Goal: Task Accomplishment & Management: Complete application form

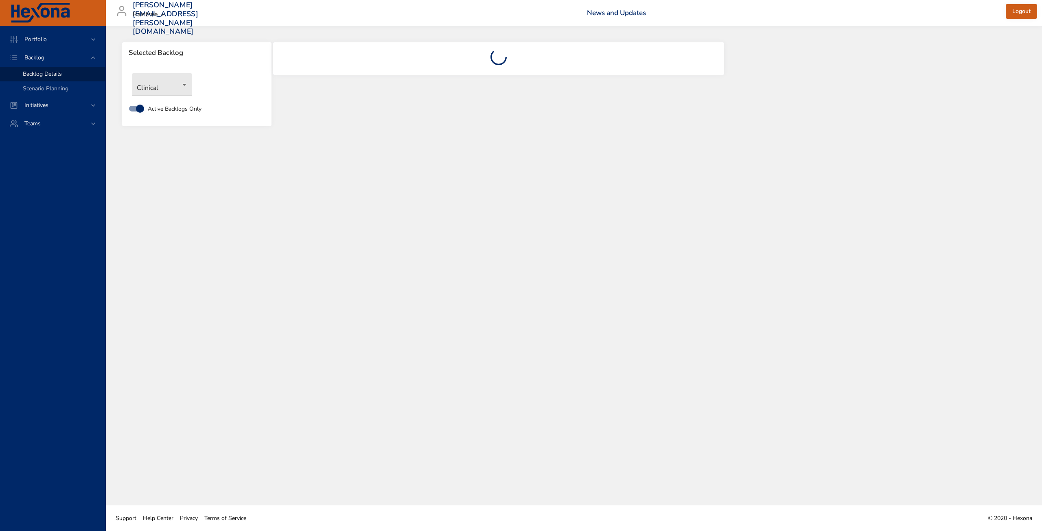
click at [259, 231] on div "Selected Backlog Clinical Active Backlogs Only" at bounding box center [574, 265] width 936 height 479
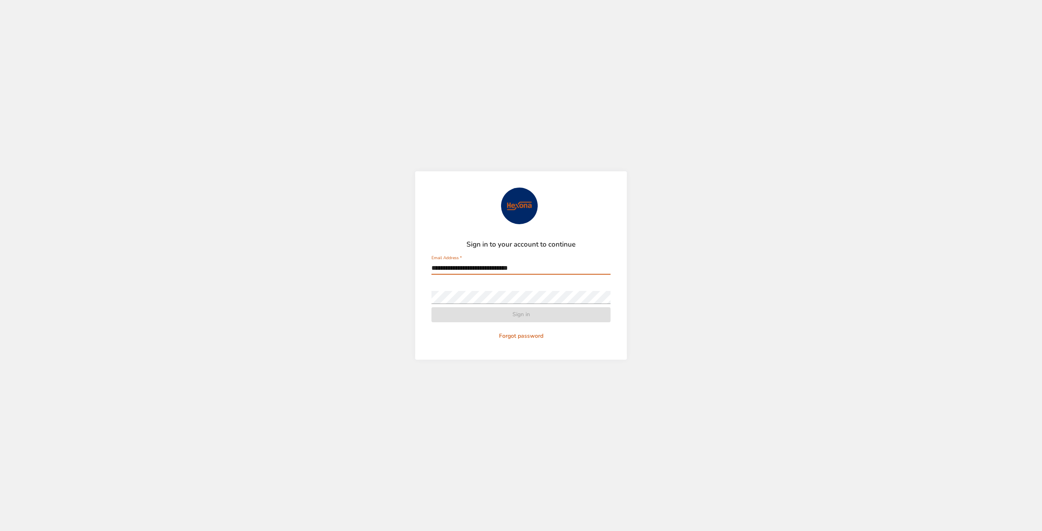
type input "**********"
click at [431, 307] on button "Sign in" at bounding box center [520, 314] width 179 height 15
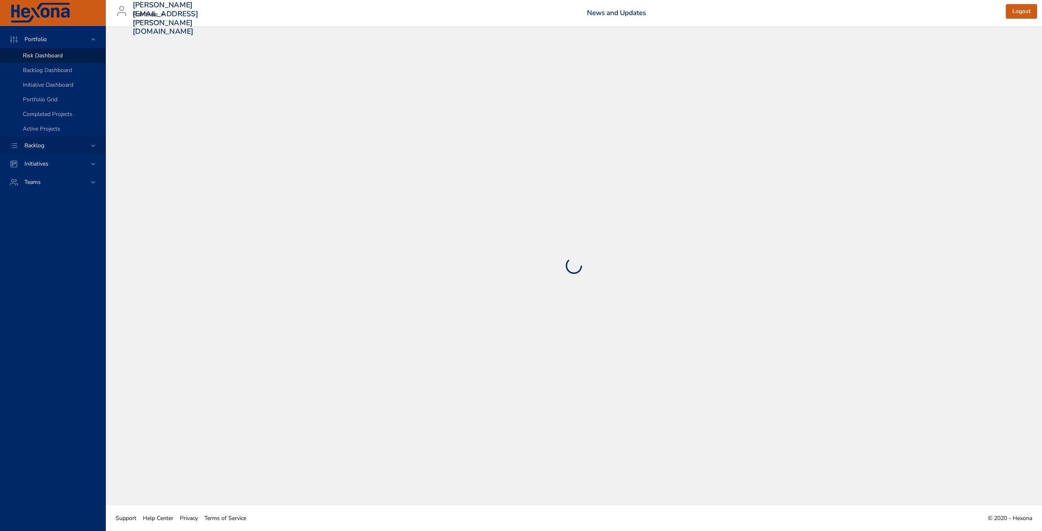
click at [57, 144] on div "Backlog" at bounding box center [53, 145] width 71 height 9
click at [52, 74] on span "Backlog Details" at bounding box center [42, 74] width 39 height 8
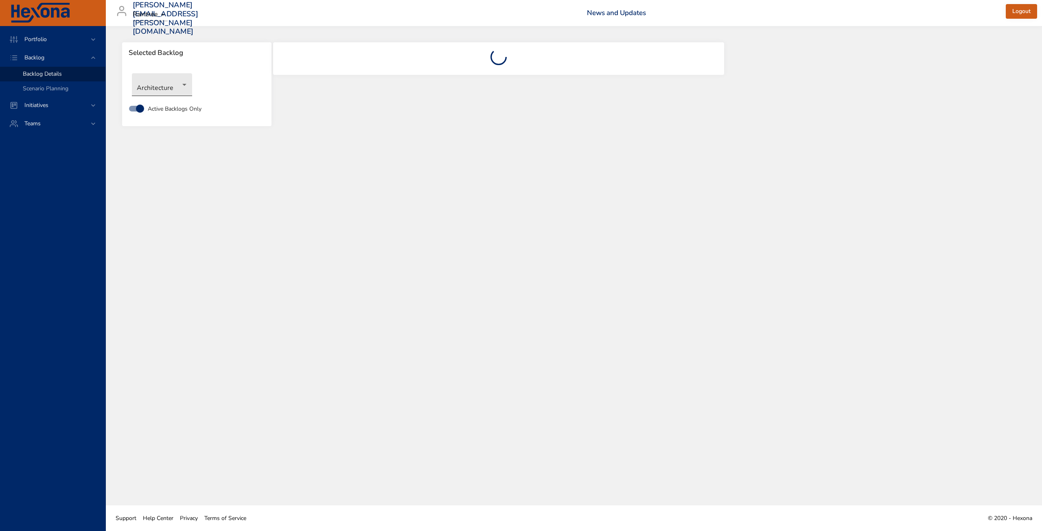
click at [162, 81] on body "Portfolio Backlog Backlog Details Scenario Planning Initiatives Teams [PERSON_N…" at bounding box center [521, 265] width 1042 height 531
click at [164, 127] on li "Clinical" at bounding box center [173, 124] width 83 height 13
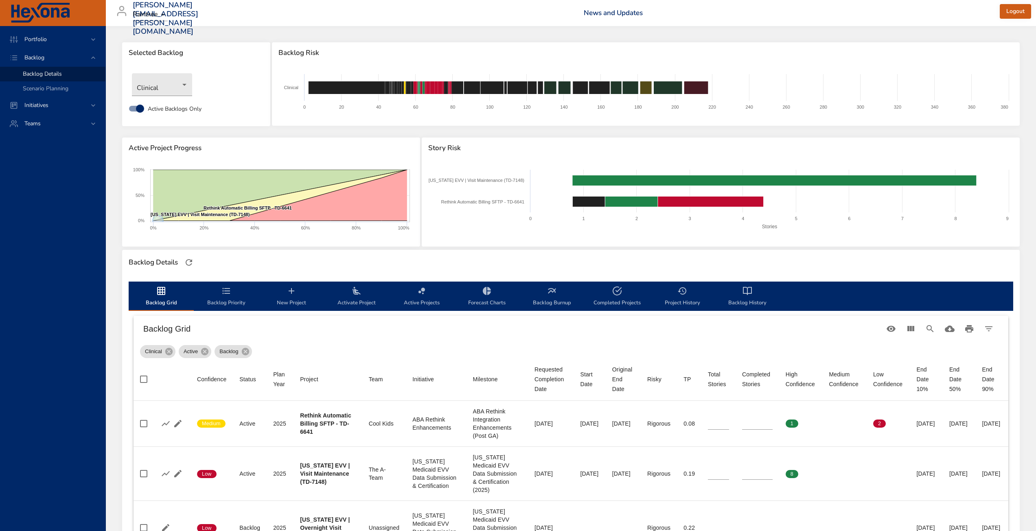
type input "*"
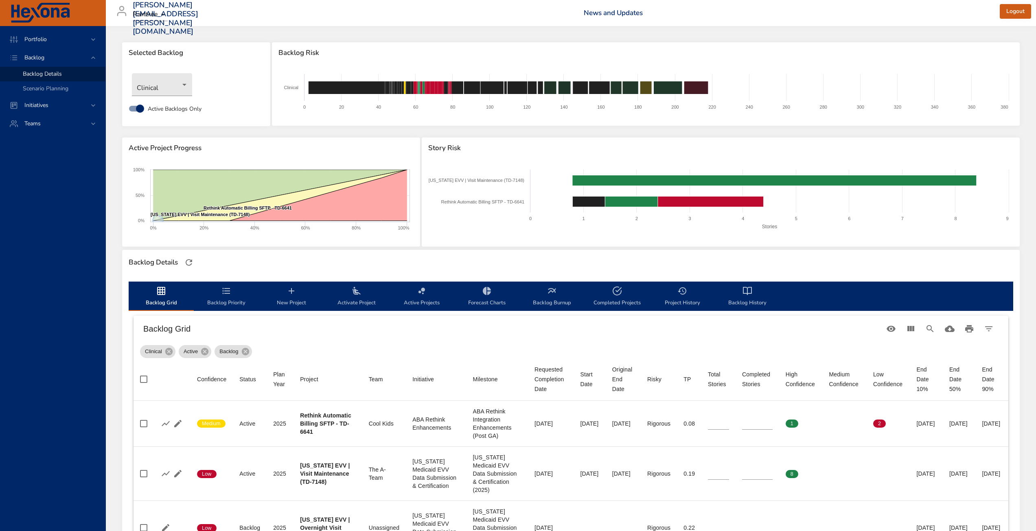
type input "*"
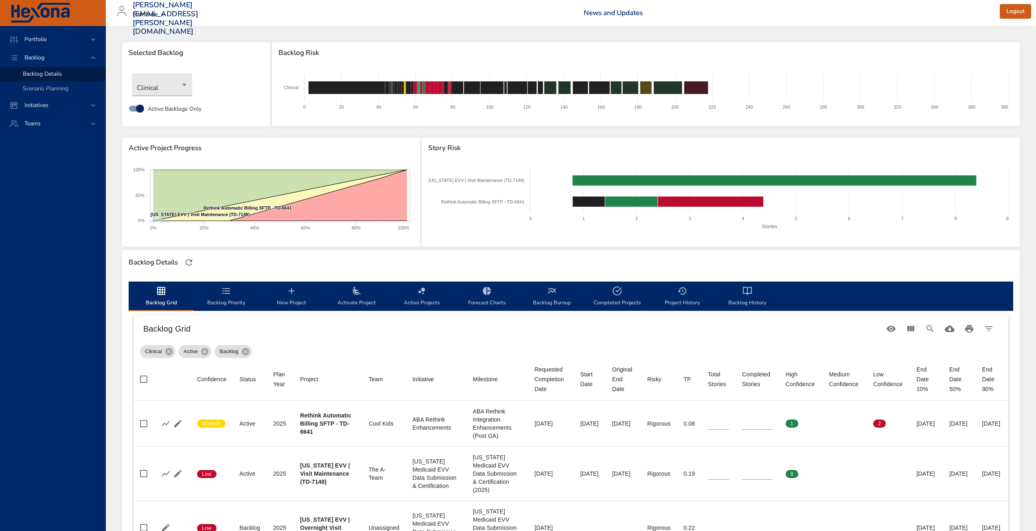
type input "*"
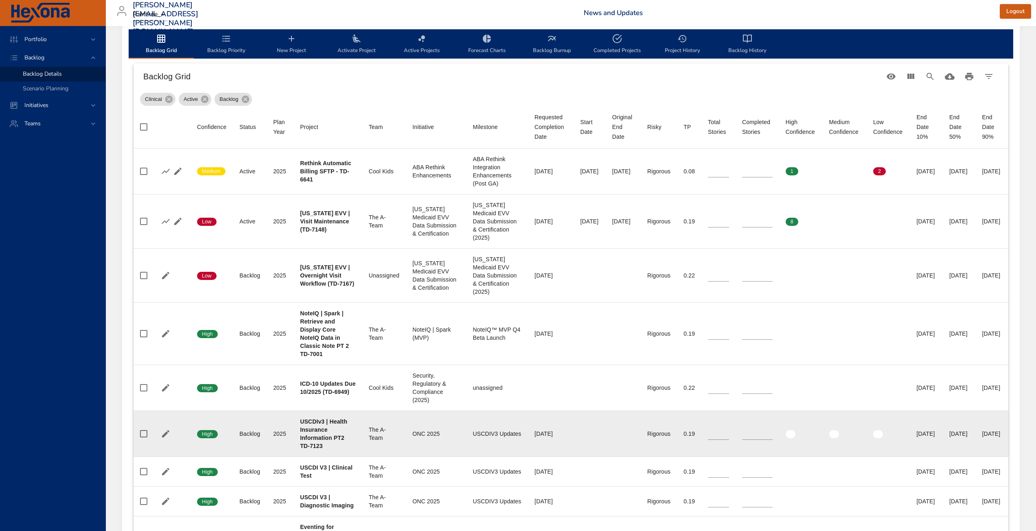
scroll to position [244, 0]
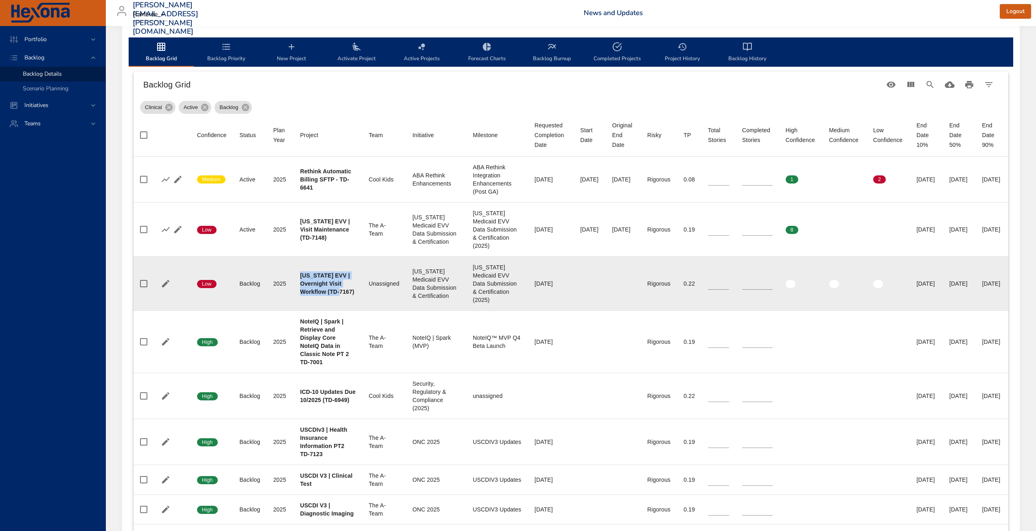
drag, startPoint x: 316, startPoint y: 309, endPoint x: 298, endPoint y: 284, distance: 30.9
click at [298, 284] on td "Project [US_STATE] EVV | Overnight Visit Workflow (TD-7167)" at bounding box center [327, 283] width 69 height 54
copy b "[US_STATE] EVV | Overnight Visit Workflow (TD-7167)"
click at [168, 289] on icon "button" at bounding box center [166, 284] width 10 height 10
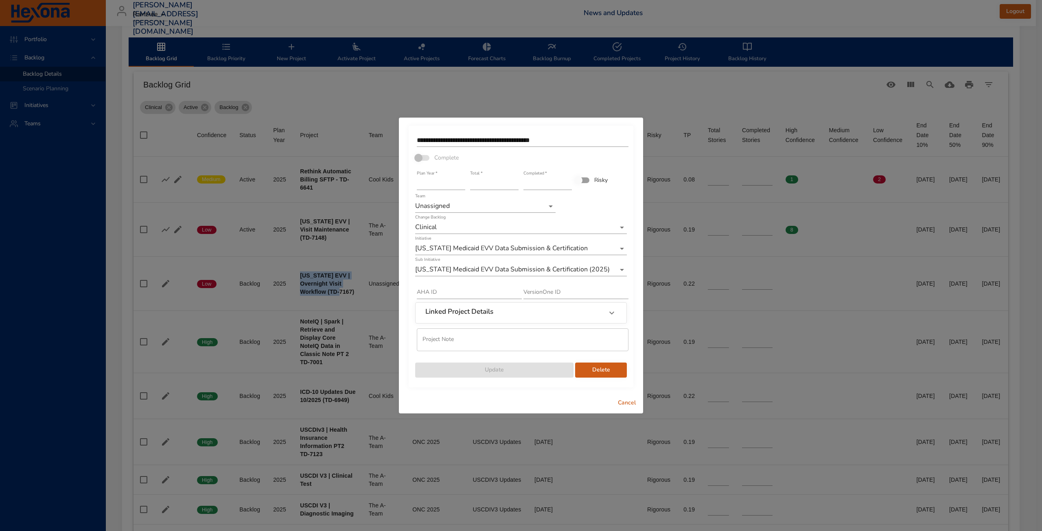
click at [625, 400] on span "Cancel" at bounding box center [627, 403] width 20 height 10
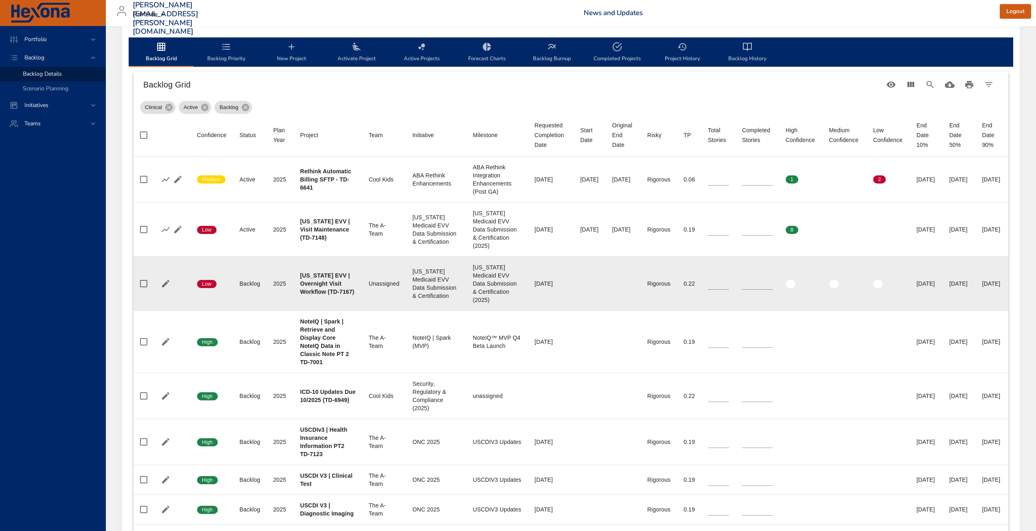
click at [379, 285] on td "Team Unassigned" at bounding box center [384, 283] width 44 height 54
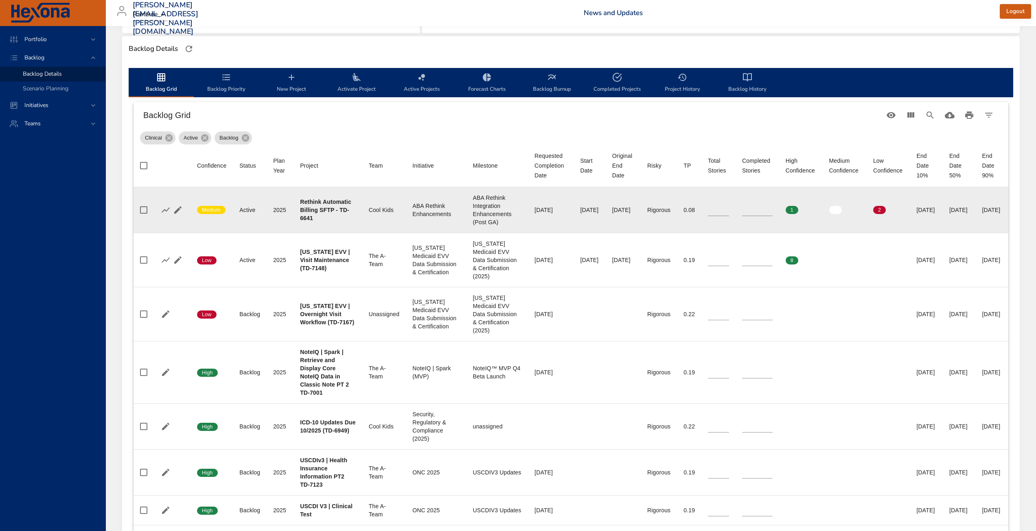
scroll to position [163, 0]
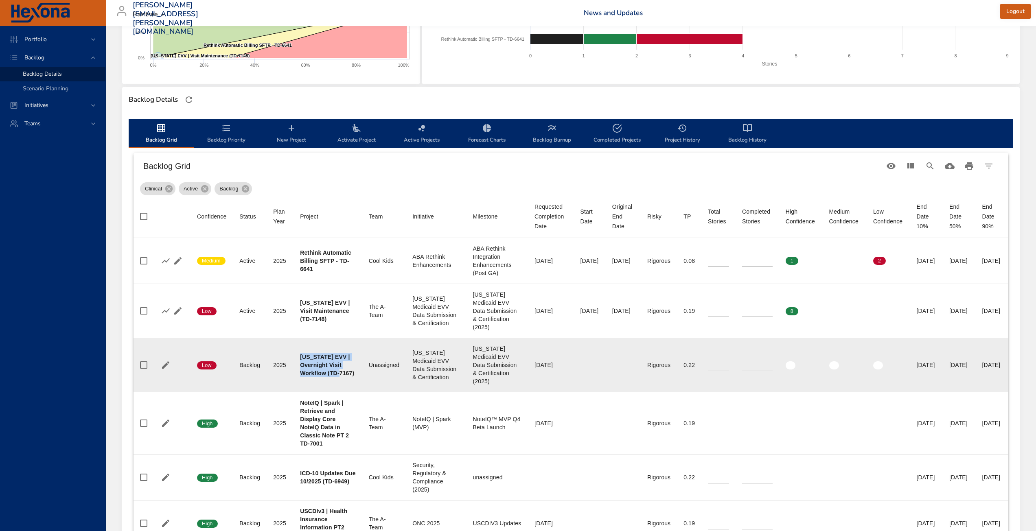
drag, startPoint x: 321, startPoint y: 387, endPoint x: 299, endPoint y: 367, distance: 29.7
click at [300, 367] on div "[US_STATE] EVV | Overnight Visit Workflow (TD-7167)" at bounding box center [328, 365] width 56 height 24
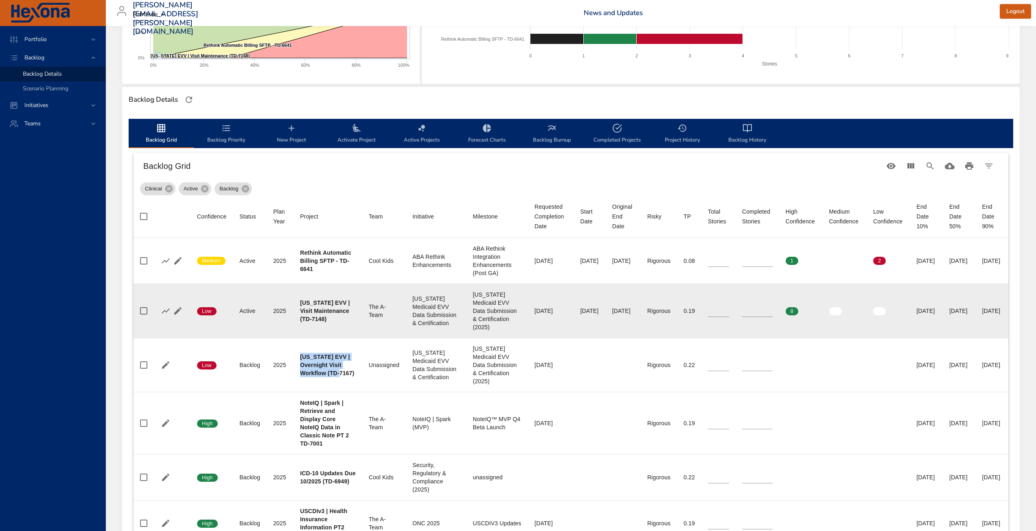
copy b "[US_STATE] EVV | Overnight Visit Workflow (TD-7167)"
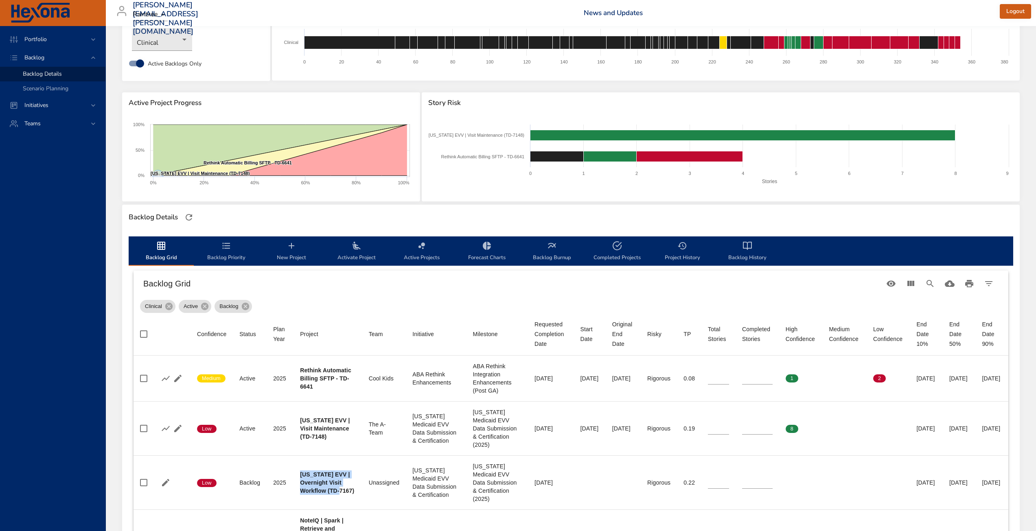
scroll to position [0, 0]
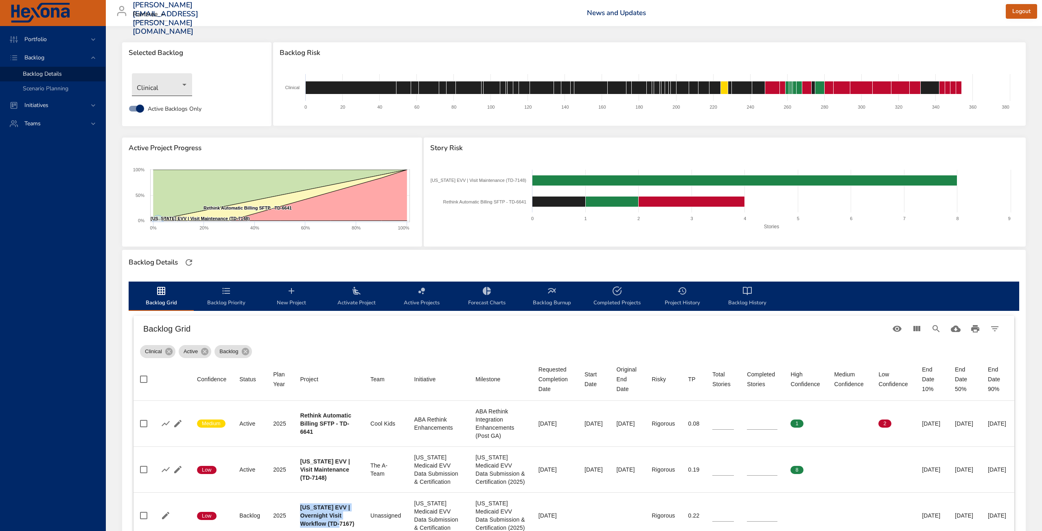
click at [171, 85] on body "Portfolio Backlog Backlog Details Scenario Planning Initiatives Teams [PERSON_N…" at bounding box center [521, 265] width 1042 height 531
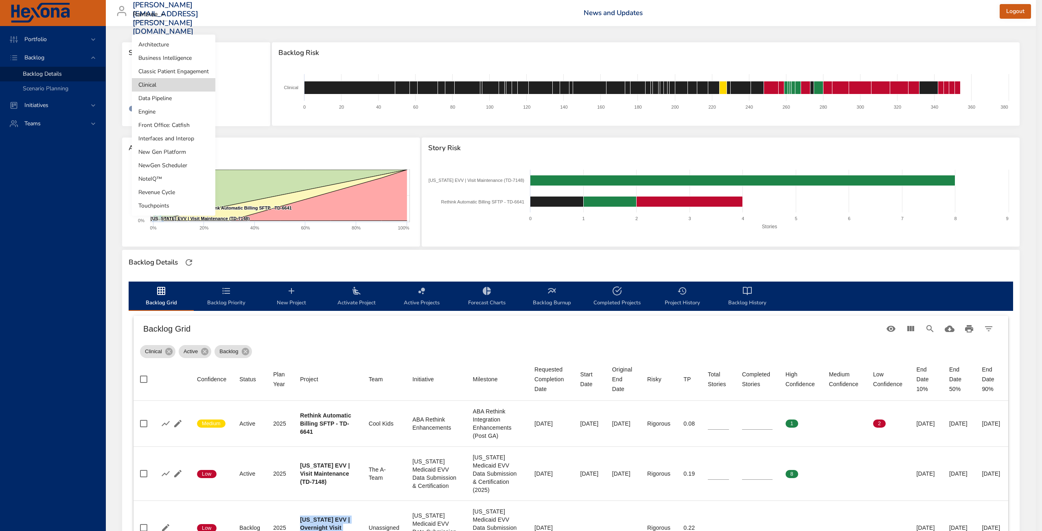
click at [175, 129] on li "Front Office: Catfish" at bounding box center [173, 124] width 83 height 13
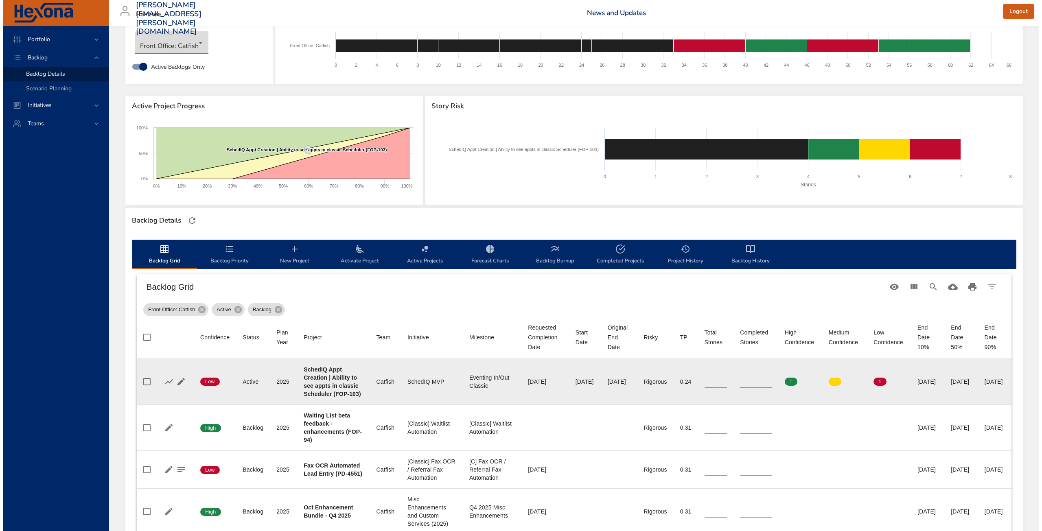
scroll to position [122, 0]
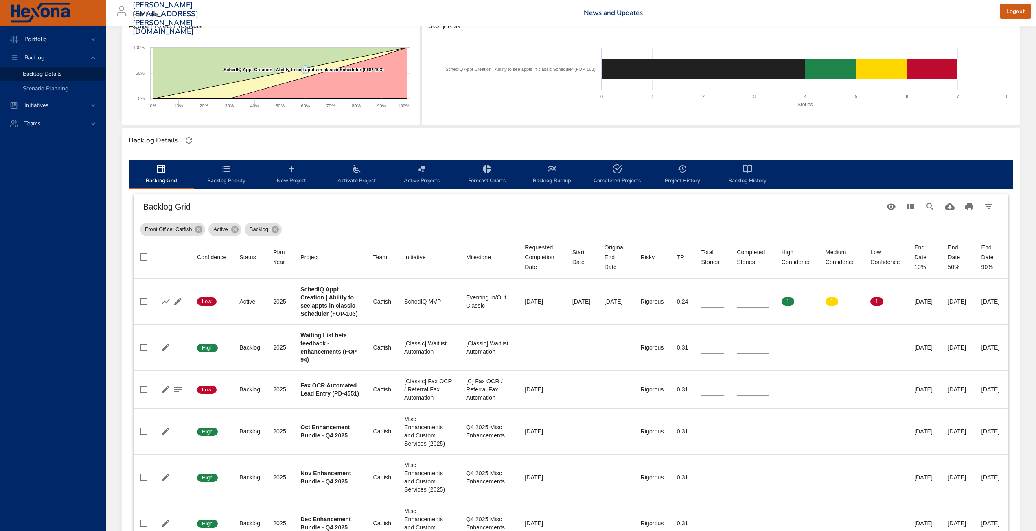
click at [304, 174] on span "New Project" at bounding box center [291, 175] width 55 height 22
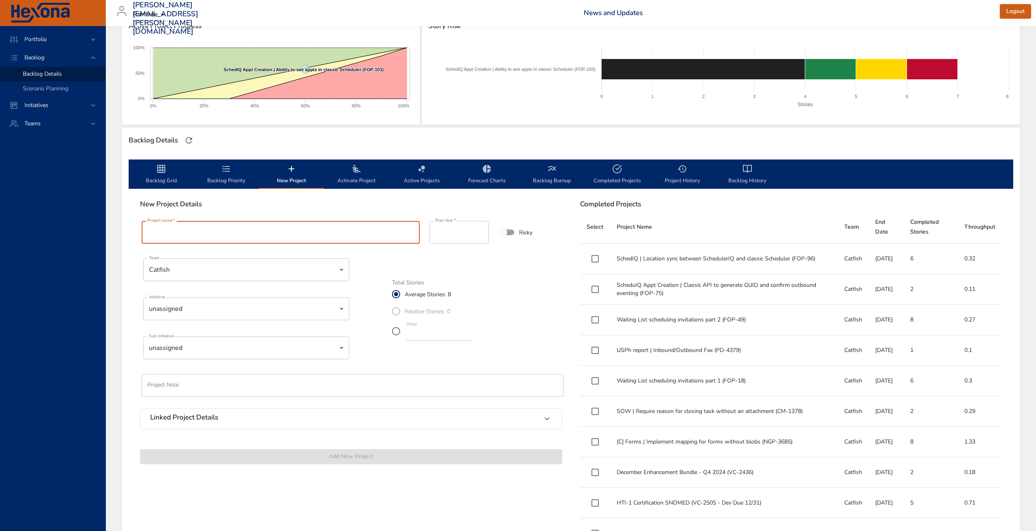
click at [247, 238] on input "Project name   *" at bounding box center [281, 232] width 278 height 23
paste input "**********"
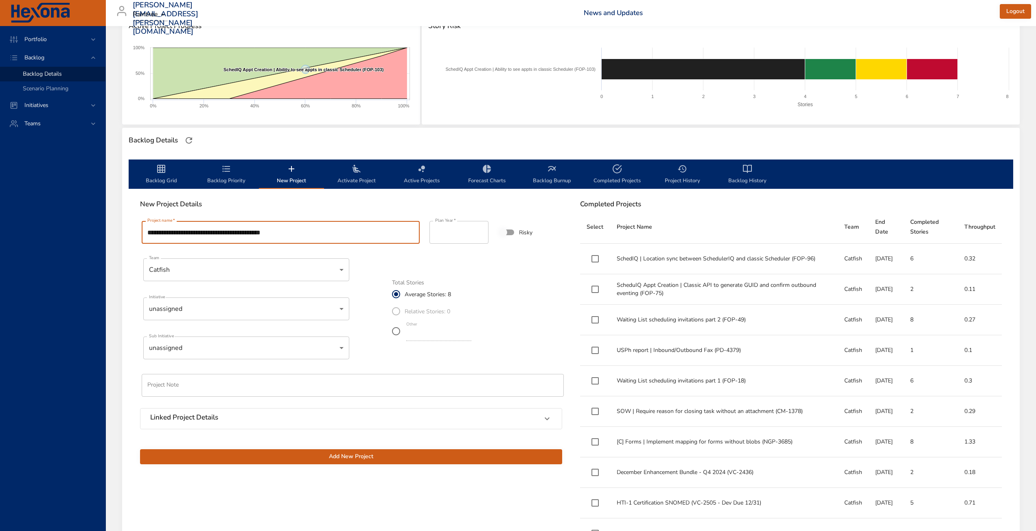
drag, startPoint x: 263, startPoint y: 231, endPoint x: 300, endPoint y: 238, distance: 37.7
click at [289, 233] on input "**********" at bounding box center [281, 232] width 278 height 23
paste input "text"
type input "**********"
click at [263, 309] on body "Portfolio Backlog Backlog Details Scenario Planning Initiatives Teams [PERSON_N…" at bounding box center [518, 143] width 1036 height 531
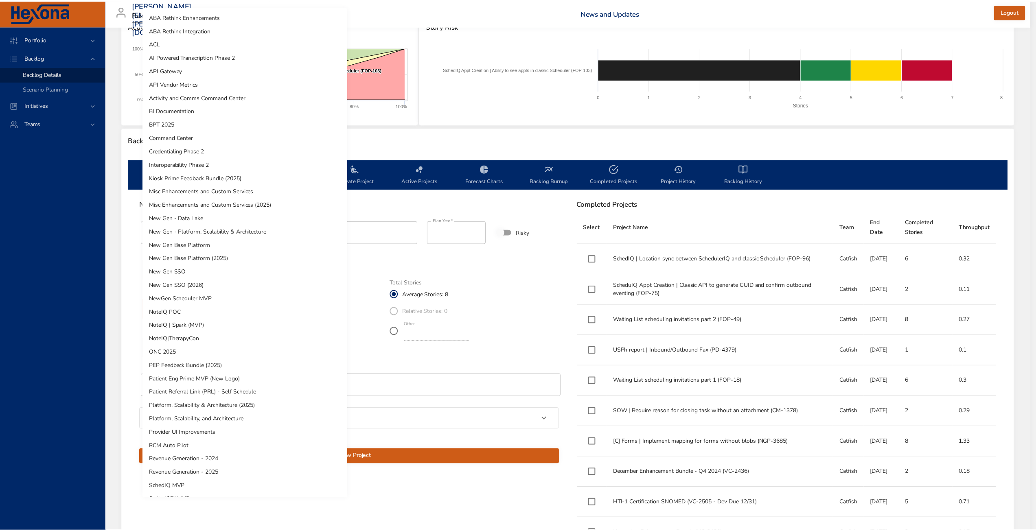
scroll to position [146, 0]
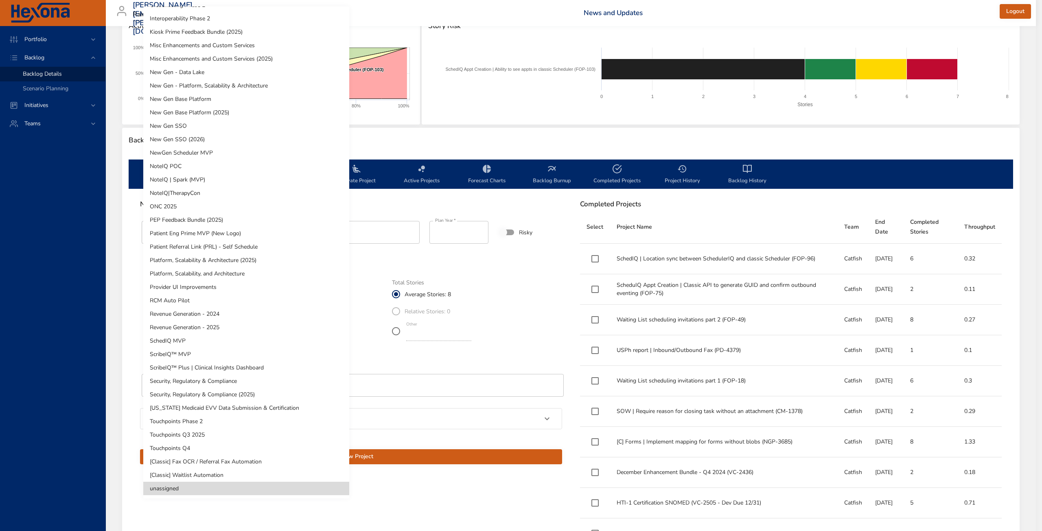
click at [223, 407] on li "[US_STATE] Medicaid EVV Data Submission & Certification" at bounding box center [246, 407] width 206 height 13
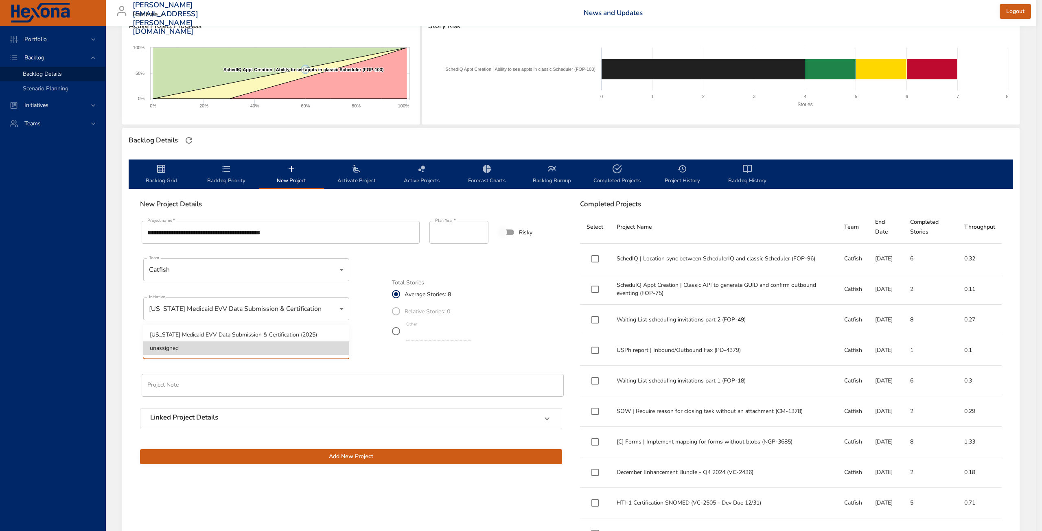
click at [198, 348] on body "Portfolio Backlog Backlog Details Scenario Planning Initiatives Teams [PERSON_N…" at bounding box center [521, 143] width 1042 height 531
click at [215, 334] on li "[US_STATE] Medicaid EVV Data Submission & Certification (2025)" at bounding box center [246, 334] width 206 height 13
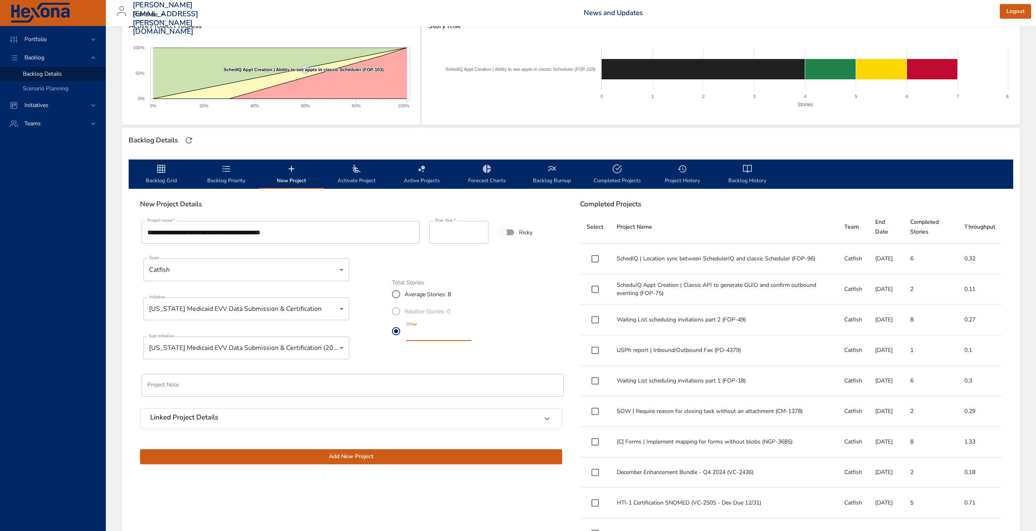
click at [396, 333] on label "Other *" at bounding box center [429, 331] width 85 height 23
type input "*"
click at [381, 457] on span "Add New Project" at bounding box center [351, 457] width 409 height 10
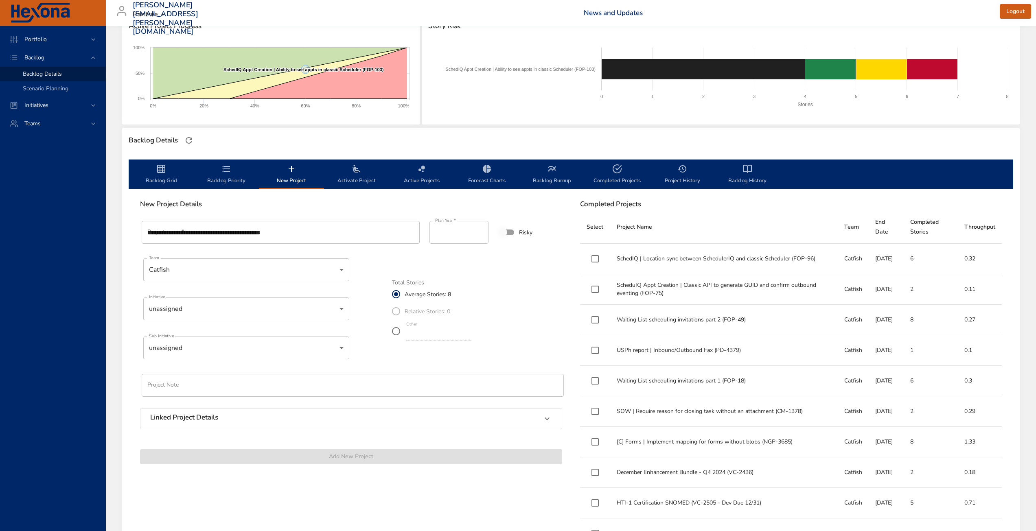
type input "*"
click at [227, 175] on span "Backlog Priority" at bounding box center [226, 175] width 55 height 22
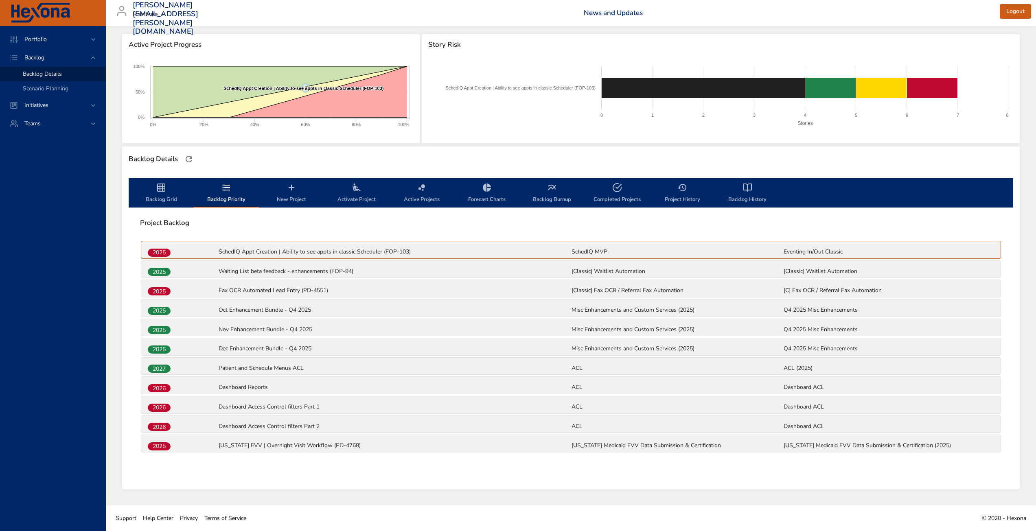
scroll to position [103, 0]
drag, startPoint x: 273, startPoint y: 446, endPoint x: 274, endPoint y: 433, distance: 13.9
click at [274, 433] on div "2025 SchedIQ Appt Creation | Ability to see appts in classic Scheduler (FOP-103…" at bounding box center [571, 347] width 862 height 215
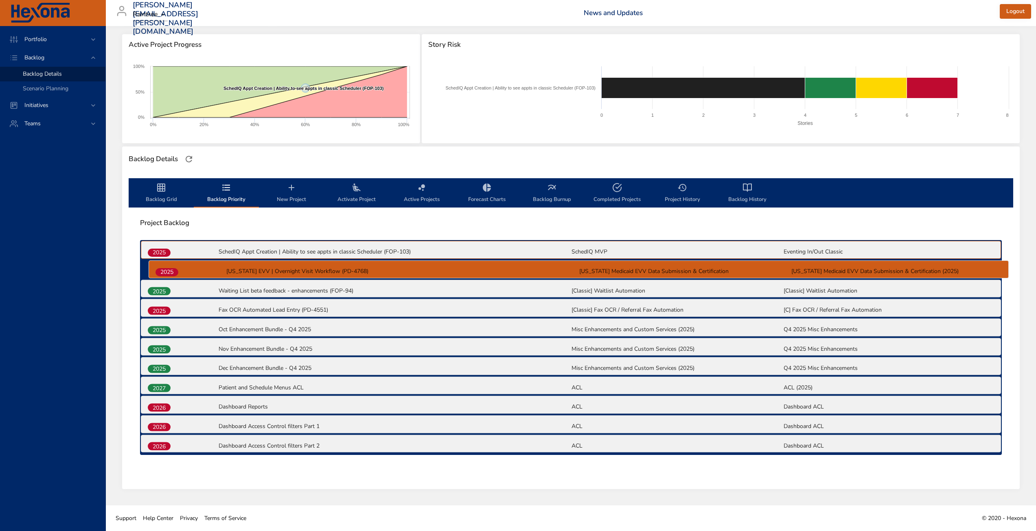
drag, startPoint x: 161, startPoint y: 444, endPoint x: 169, endPoint y: 267, distance: 176.8
click at [169, 267] on div "2025 SchedIQ Appt Creation | Ability to see appts in classic Scheduler (FOP-103…" at bounding box center [571, 347] width 862 height 215
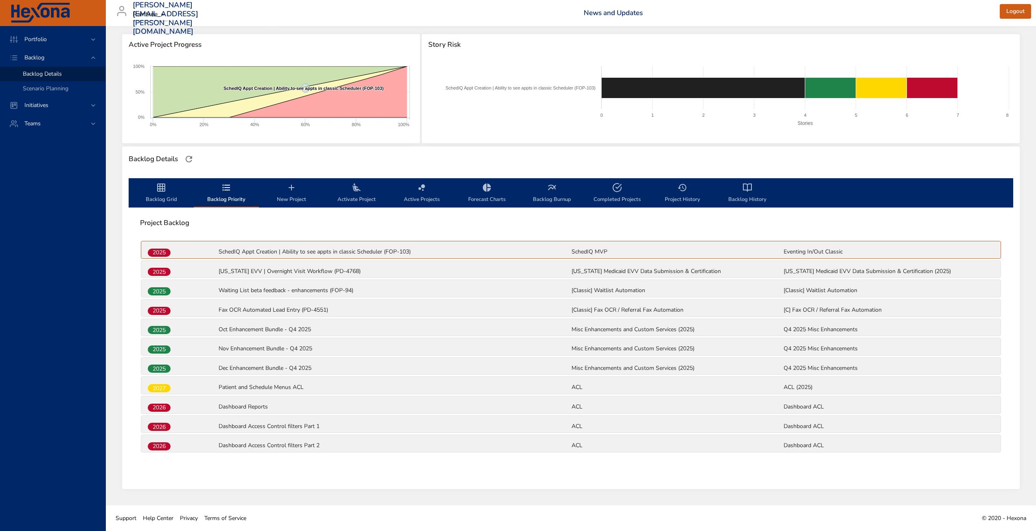
click at [339, 479] on div "Backlog Grid Backlog Priority New Project Activate Project Active Projects Fore…" at bounding box center [570, 330] width 897 height 317
click at [167, 197] on span "Backlog Grid" at bounding box center [161, 194] width 55 height 22
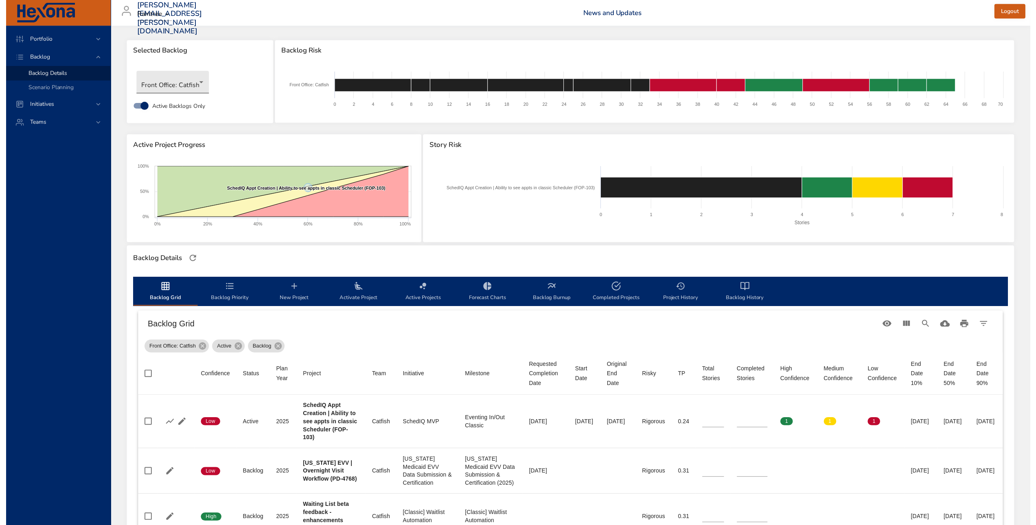
scroll to position [0, 0]
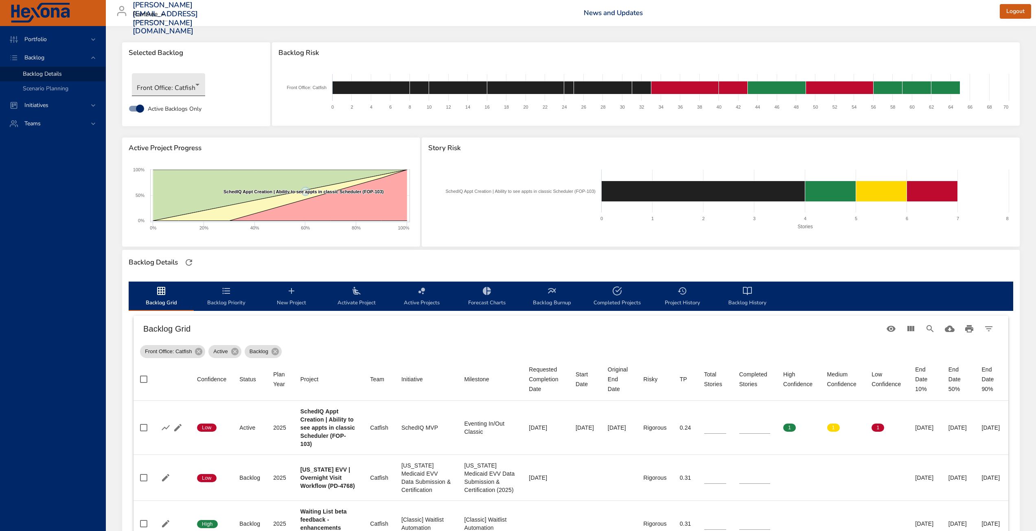
click at [178, 83] on body "Portfolio Backlog Backlog Details Scenario Planning Initiatives Teams [PERSON_N…" at bounding box center [518, 265] width 1036 height 531
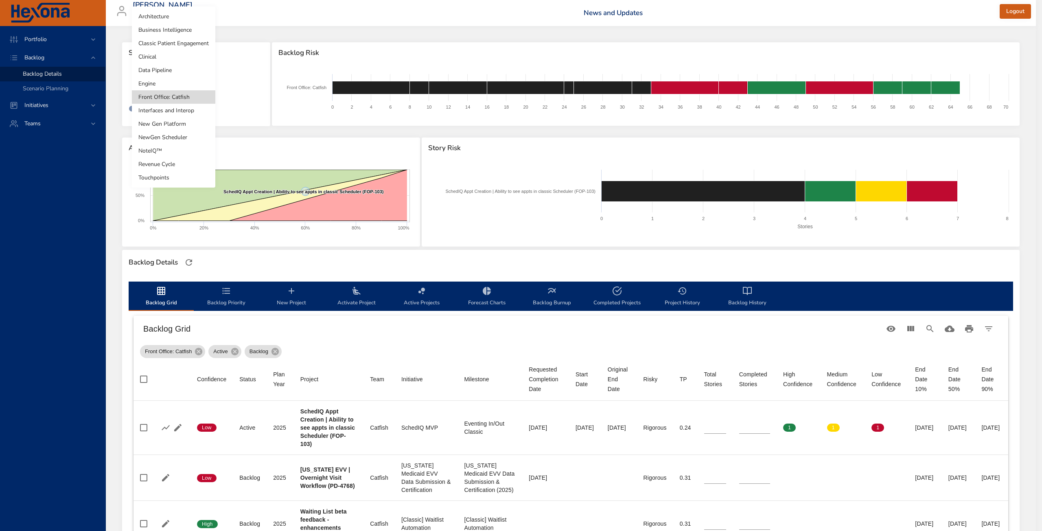
click at [177, 54] on li "Clinical" at bounding box center [173, 56] width 83 height 13
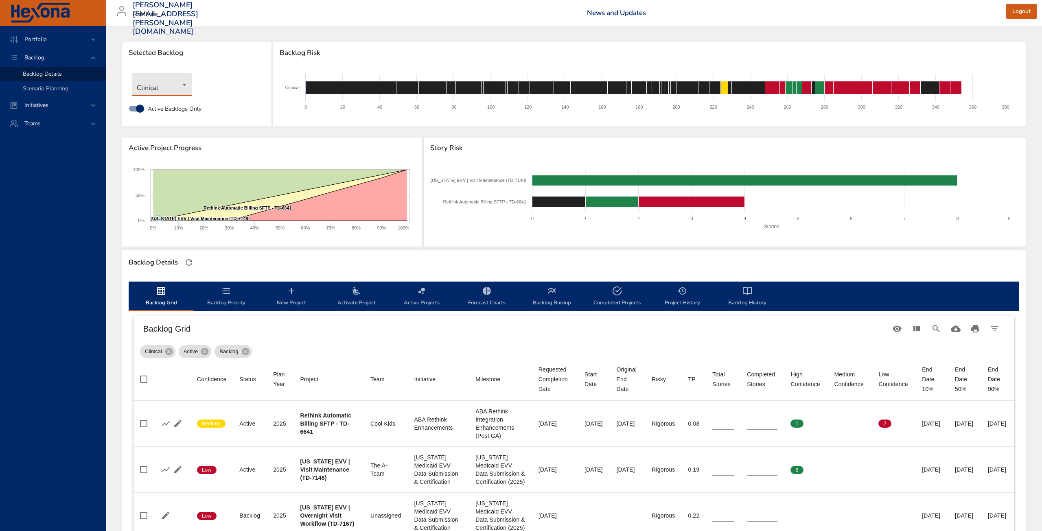
click at [160, 92] on body "Portfolio Backlog Backlog Details Scenario Planning Initiatives Teams [PERSON_N…" at bounding box center [521, 265] width 1042 height 531
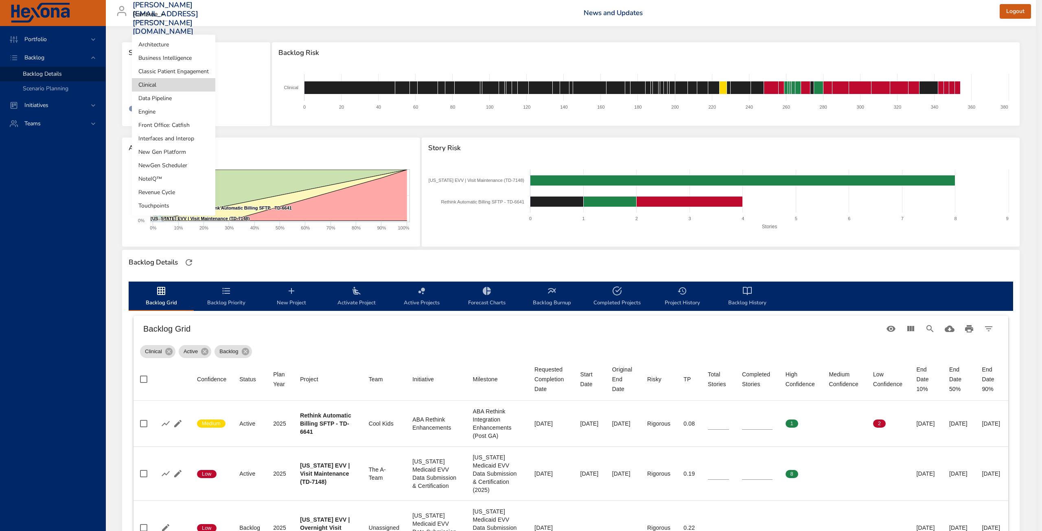
click at [170, 191] on li "Revenue Cycle" at bounding box center [173, 192] width 83 height 13
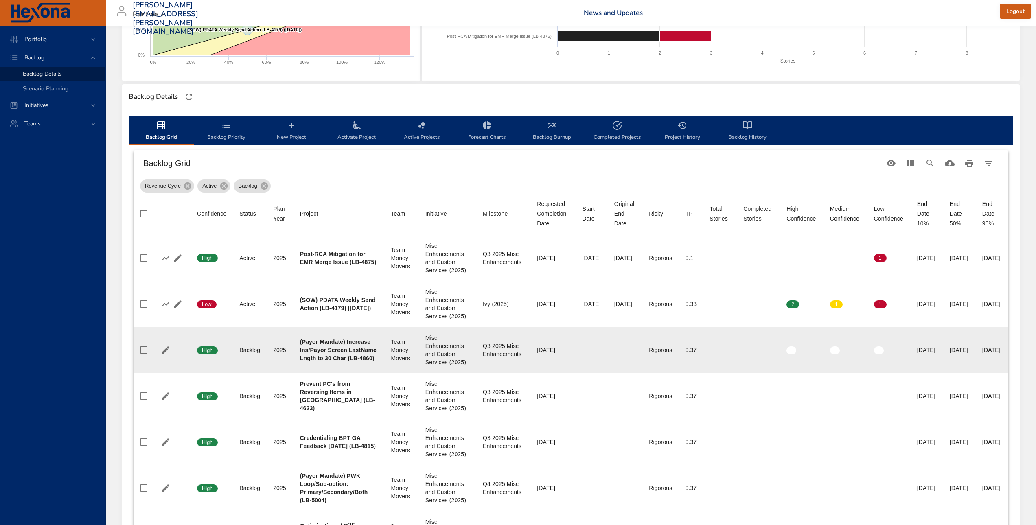
scroll to position [74, 0]
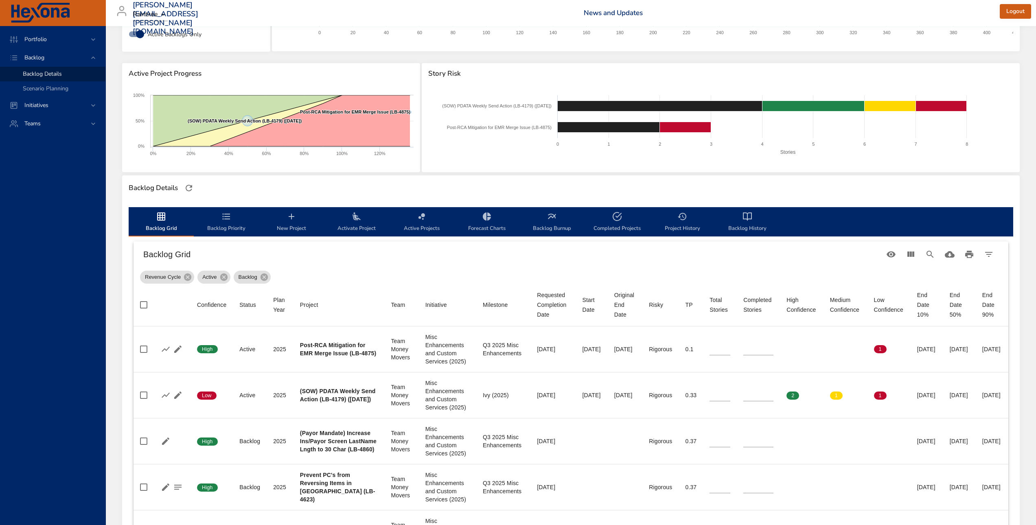
click at [324, 261] on div "Backlog Grid" at bounding box center [571, 254] width 875 height 26
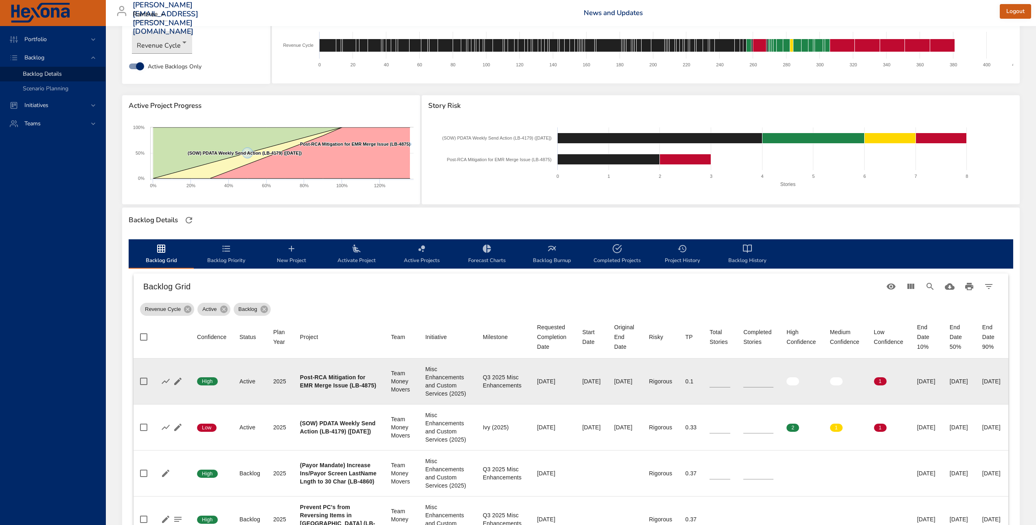
scroll to position [81, 0]
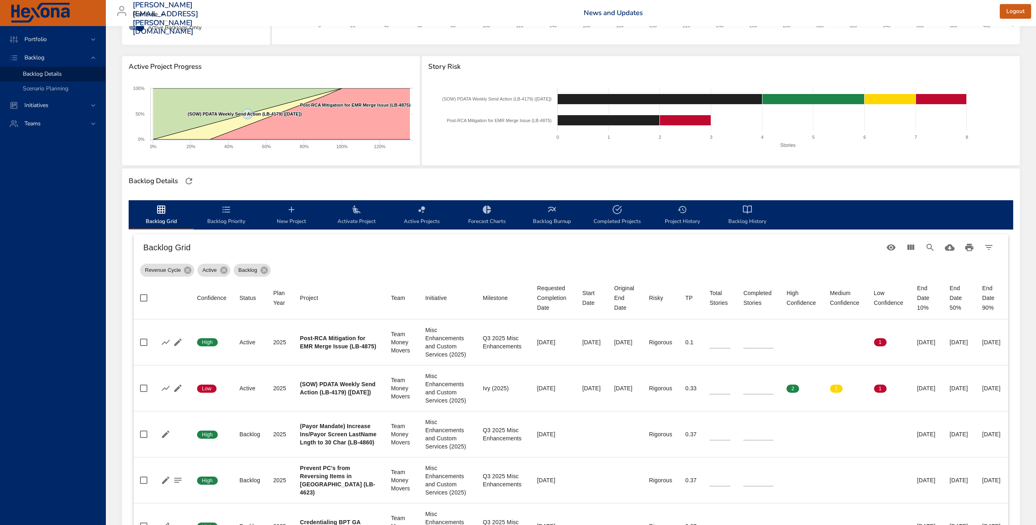
click at [320, 258] on div "Backlog Grid" at bounding box center [571, 247] width 875 height 26
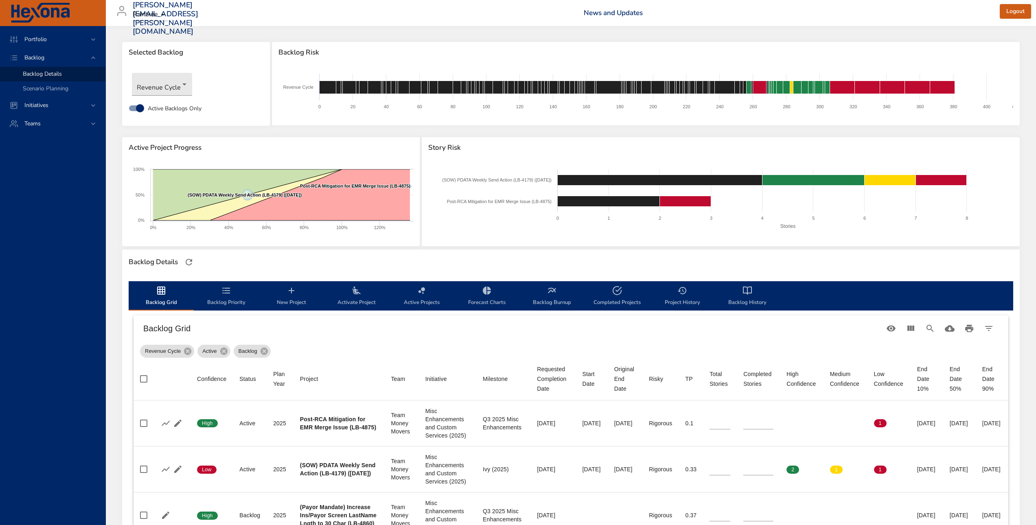
scroll to position [0, 0]
